Goal: Task Accomplishment & Management: Use online tool/utility

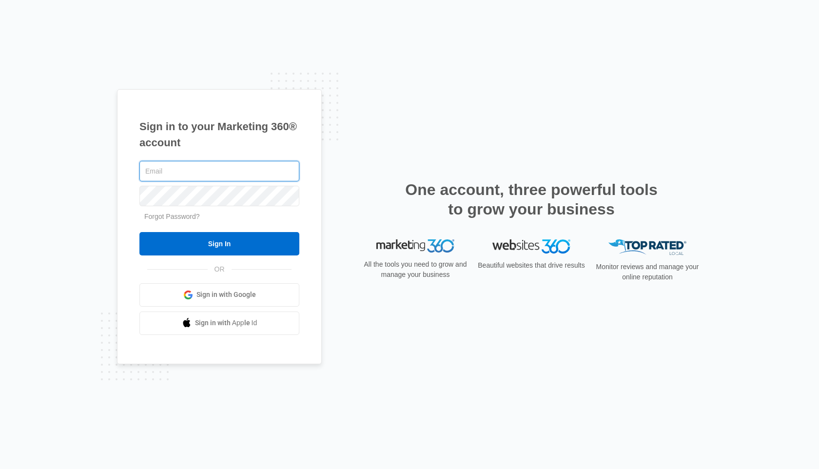
click at [216, 172] on input "text" at bounding box center [219, 171] width 160 height 20
type input "[EMAIL_ADDRESS][DOMAIN_NAME]"
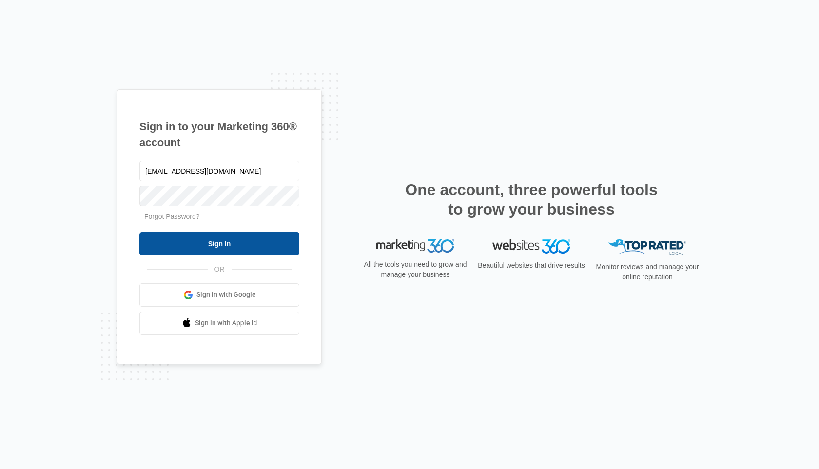
click at [162, 245] on input "Sign In" at bounding box center [219, 243] width 160 height 23
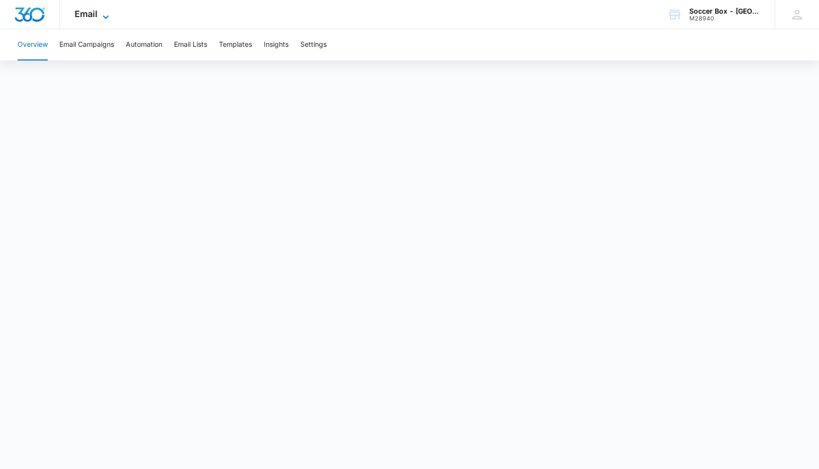
click at [86, 14] on span "Email" at bounding box center [86, 14] width 23 height 10
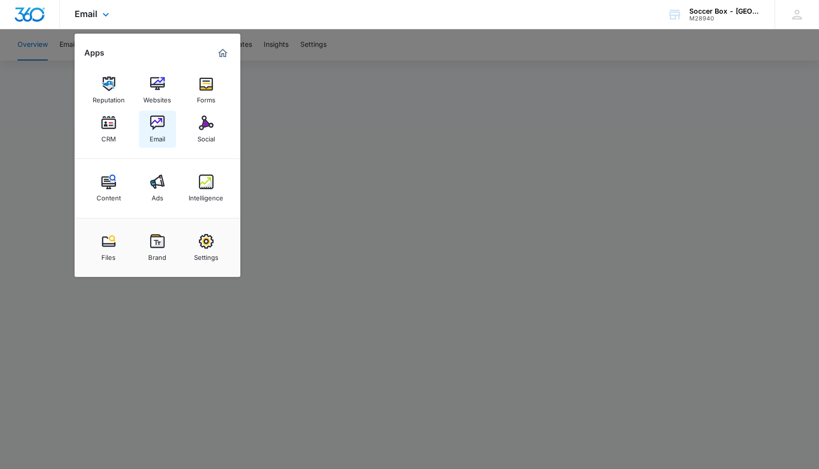
click at [159, 127] on img at bounding box center [157, 122] width 15 height 15
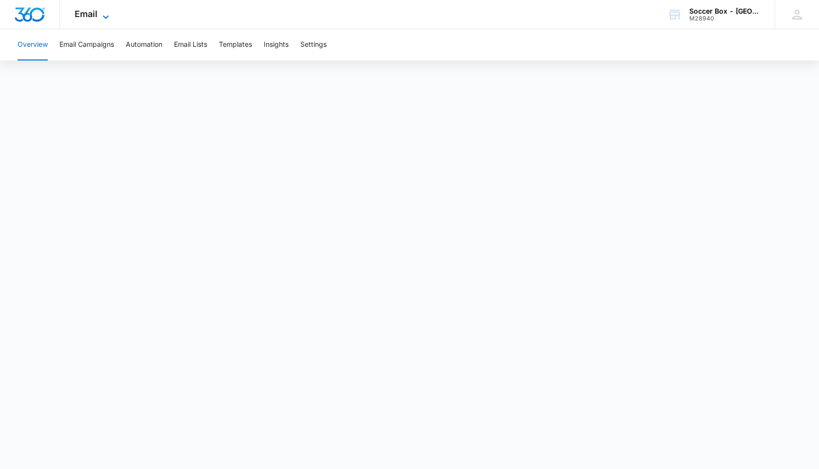
click at [93, 14] on span "Email" at bounding box center [86, 14] width 23 height 10
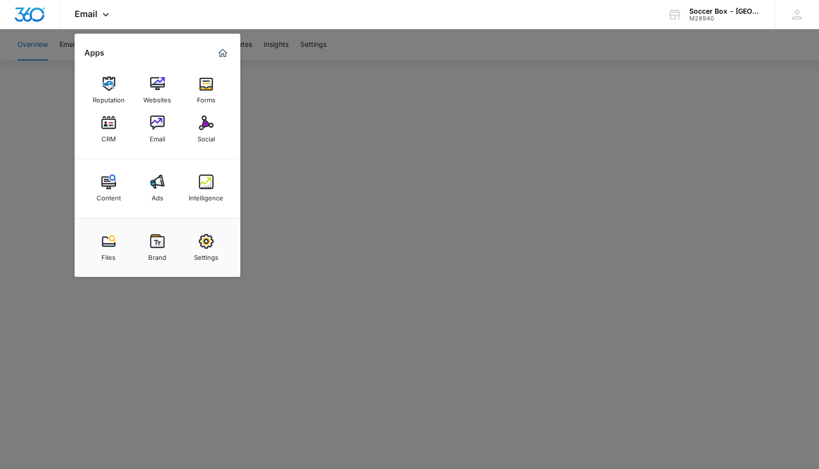
click at [308, 106] on div at bounding box center [409, 234] width 819 height 469
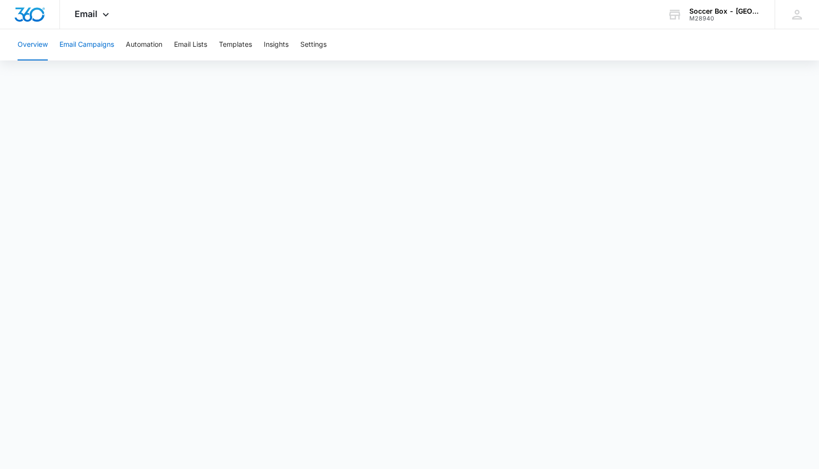
click at [105, 48] on button "Email Campaigns" at bounding box center [86, 44] width 55 height 31
